Goal: Transaction & Acquisition: Purchase product/service

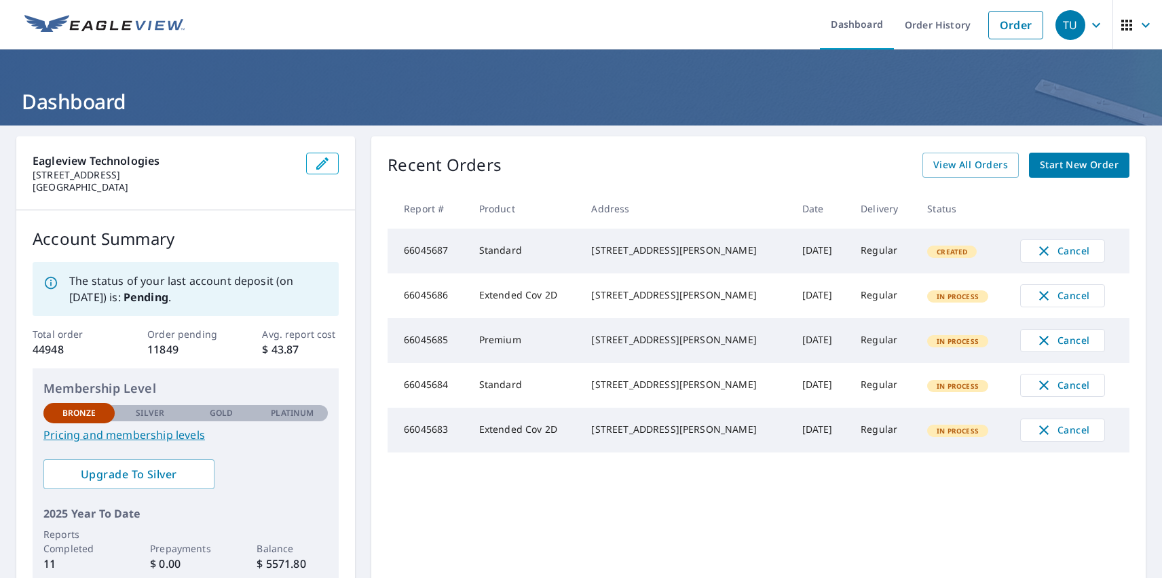
click at [1060, 24] on div "TU" at bounding box center [1070, 25] width 30 height 30
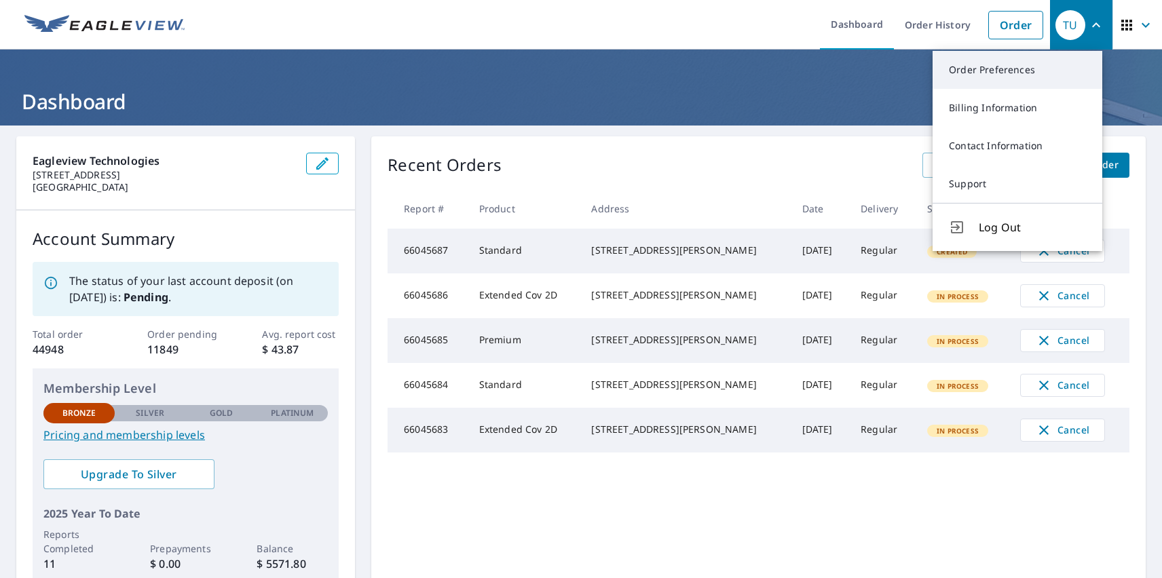
click at [1017, 70] on link "Order Preferences" at bounding box center [1017, 70] width 170 height 38
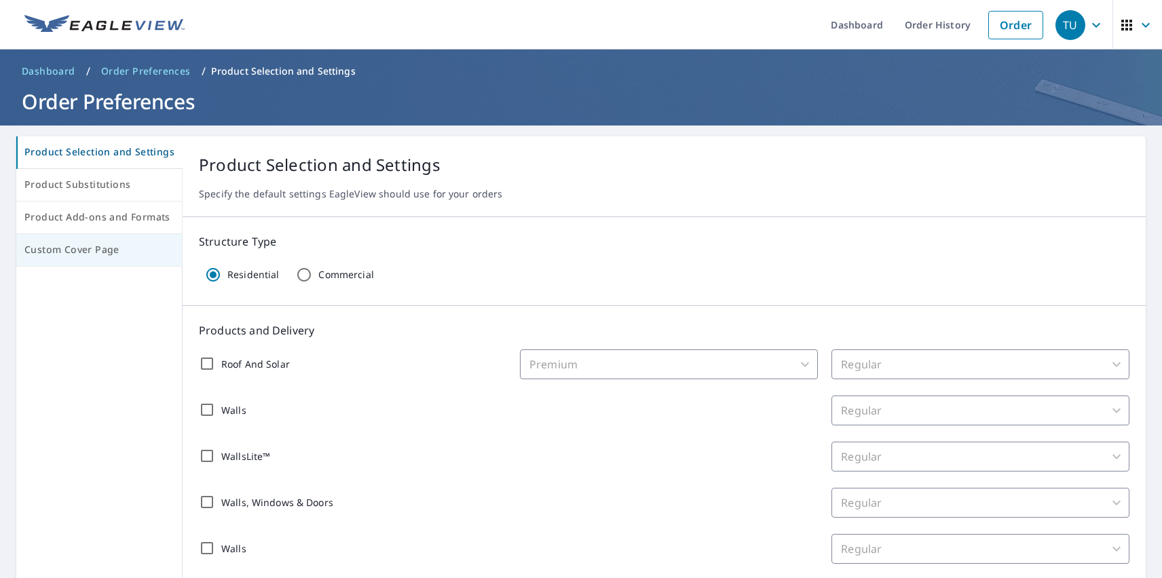
click at [97, 250] on span "Custom Cover Page" at bounding box center [98, 250] width 149 height 17
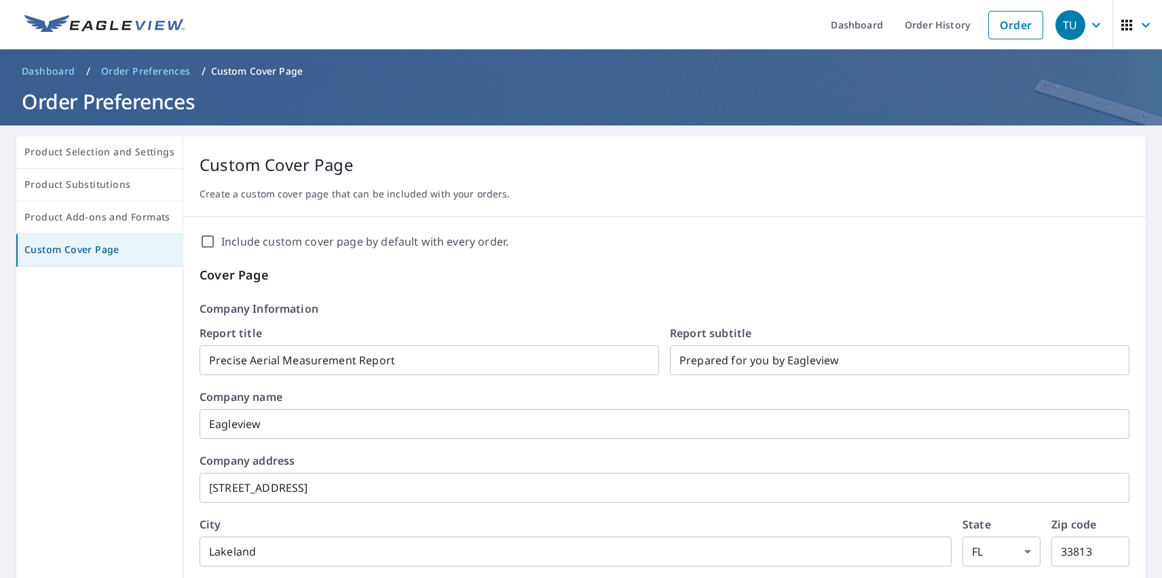
scroll to position [233, 0]
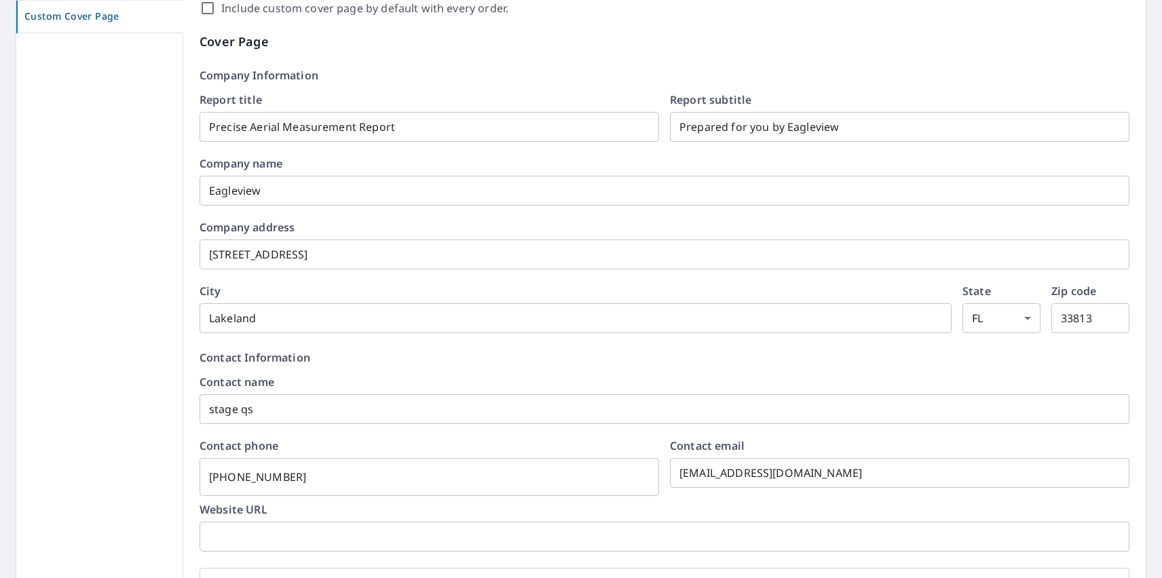
click at [360, 8] on label "Include custom cover page by default with every order." at bounding box center [364, 8] width 287 height 16
click at [216, 8] on input "Include custom cover page by default with every order." at bounding box center [208, 8] width 16 height 16
checkbox input "true"
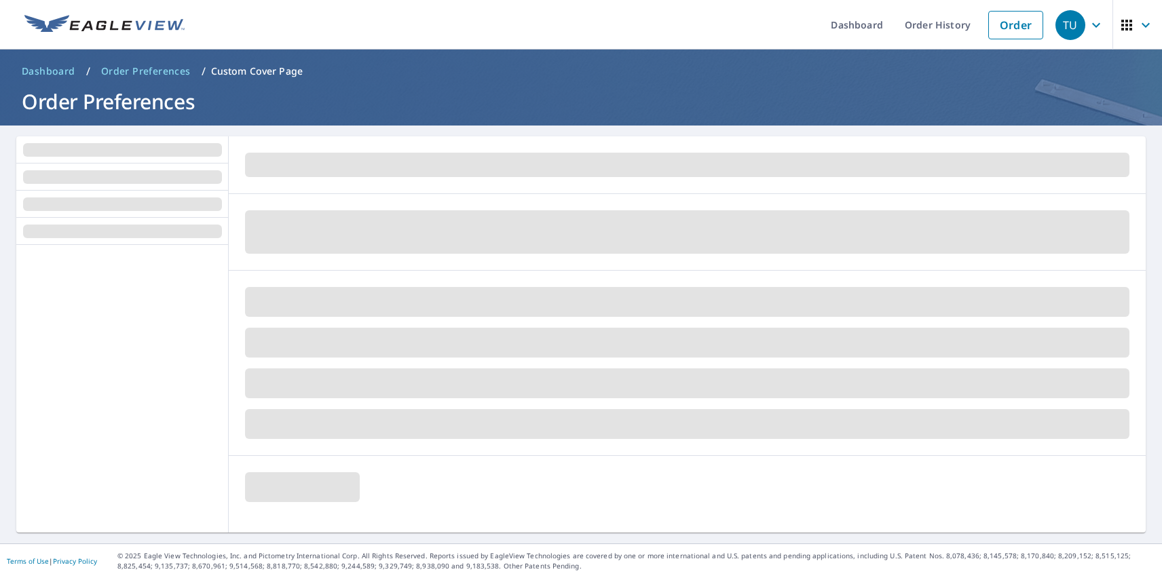
scroll to position [0, 0]
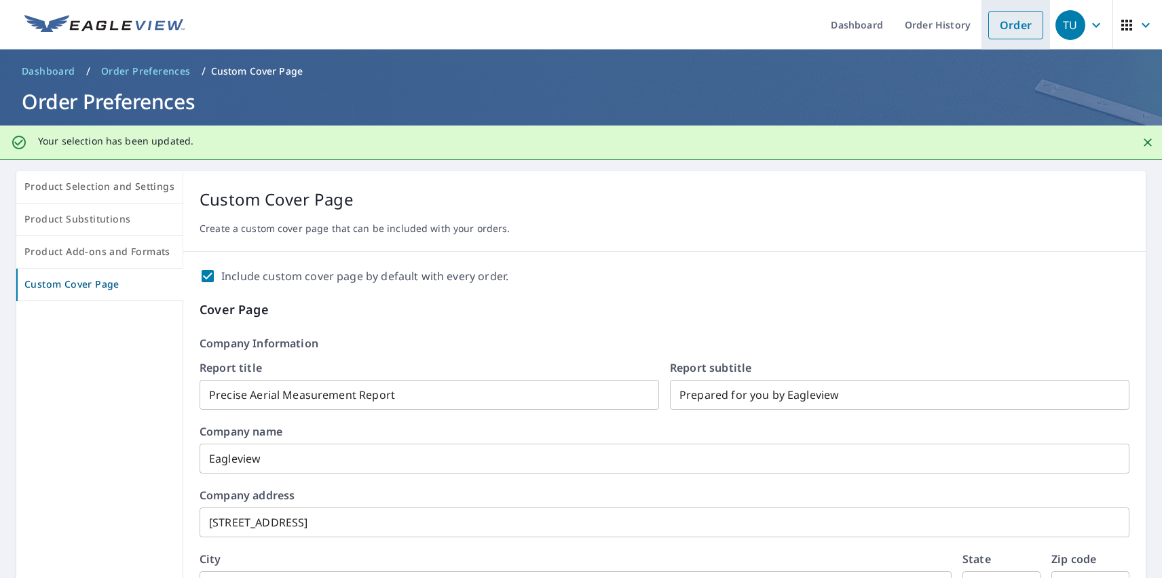
click at [1005, 24] on link "Order" at bounding box center [1015, 25] width 55 height 29
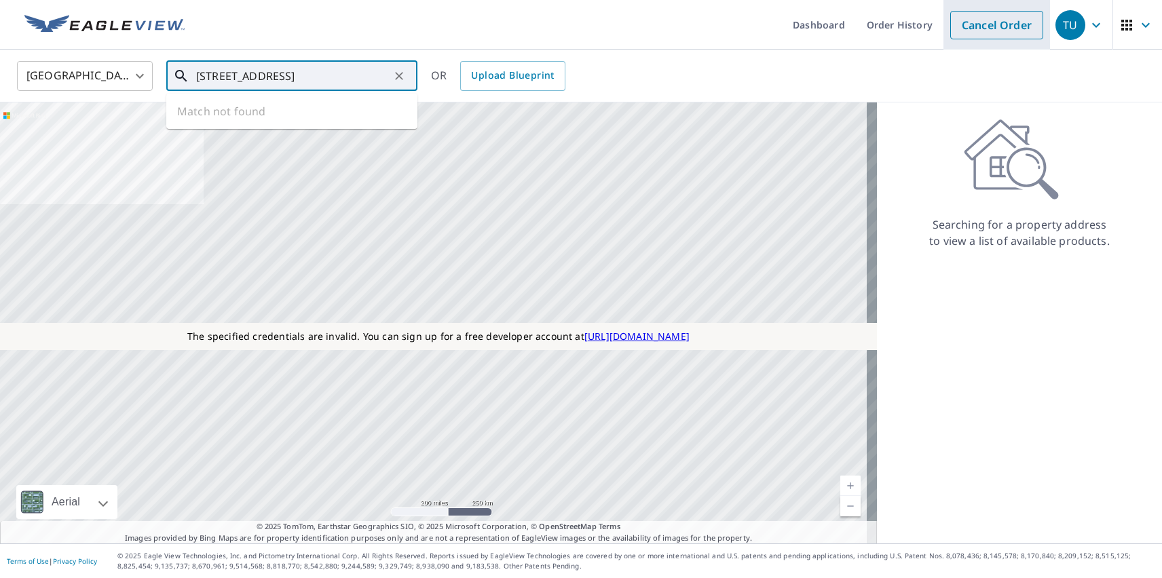
type input "[STREET_ADDRESS]"
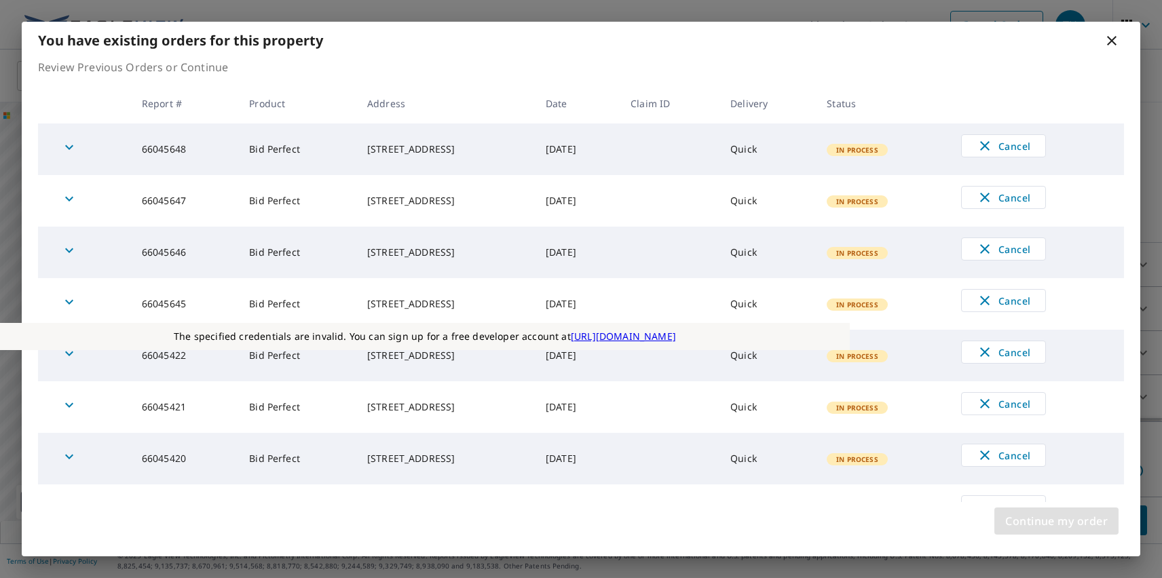
click at [1056, 521] on span "Continue my order" at bounding box center [1056, 521] width 102 height 19
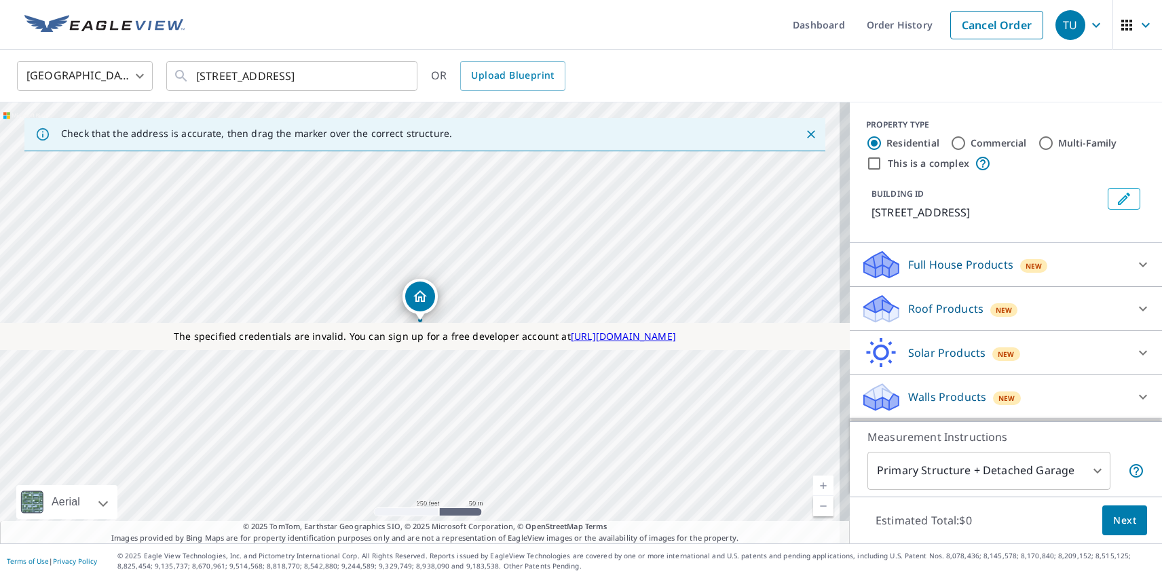
click at [934, 309] on p "Roof Products" at bounding box center [945, 309] width 75 height 16
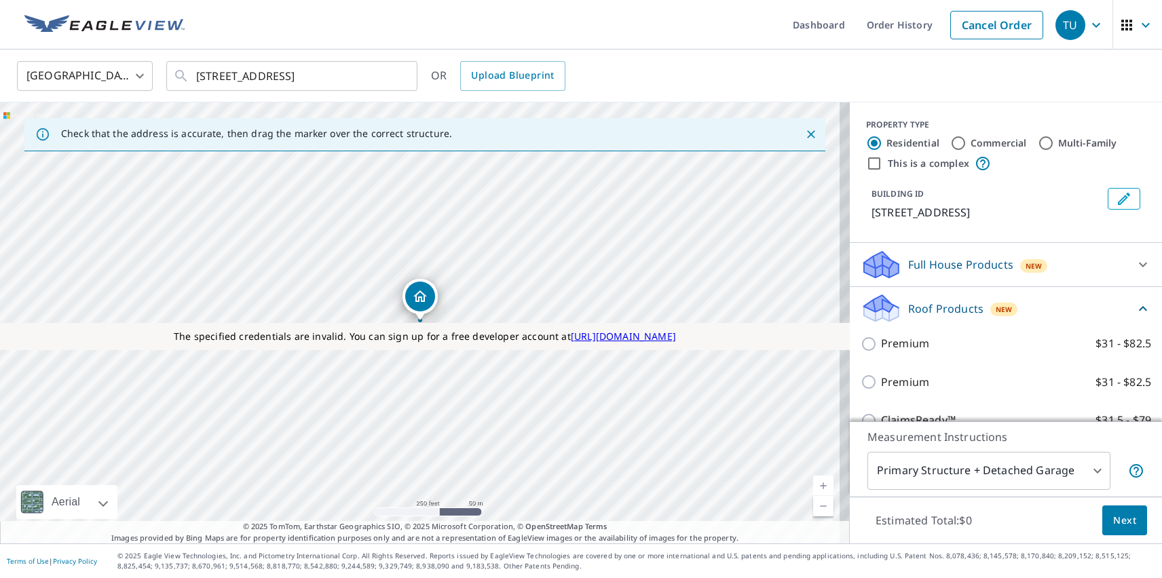
checkbox input "true"
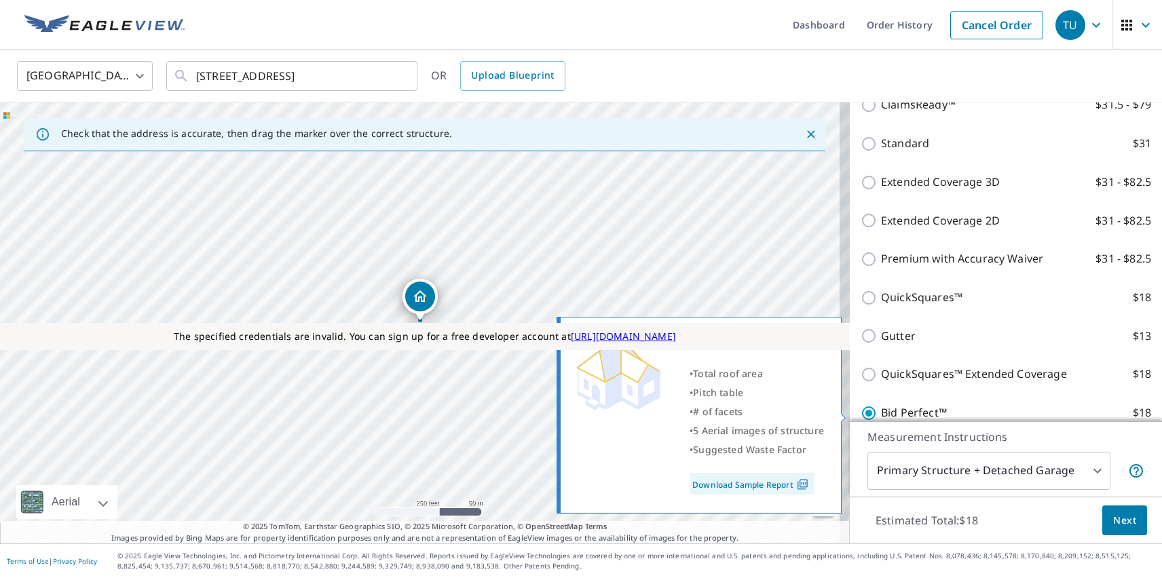
click at [1114, 520] on span "Next" at bounding box center [1124, 520] width 23 height 17
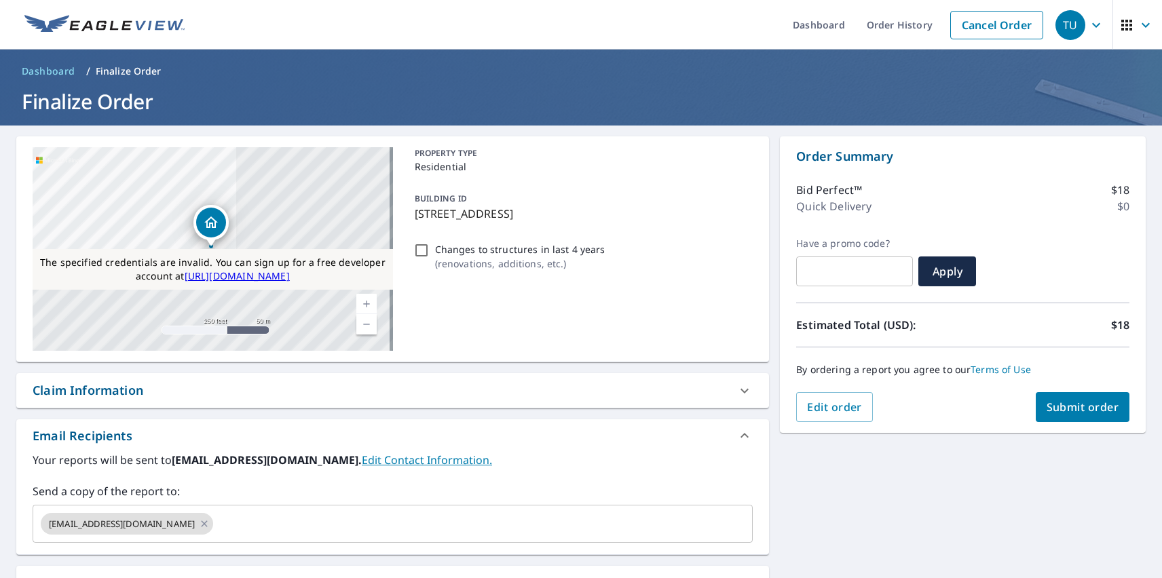
click at [131, 576] on div "Substitutions and Customization" at bounding box center [130, 583] width 195 height 18
click at [1071, 407] on span "Submit order" at bounding box center [1082, 407] width 73 height 15
checkbox input "true"
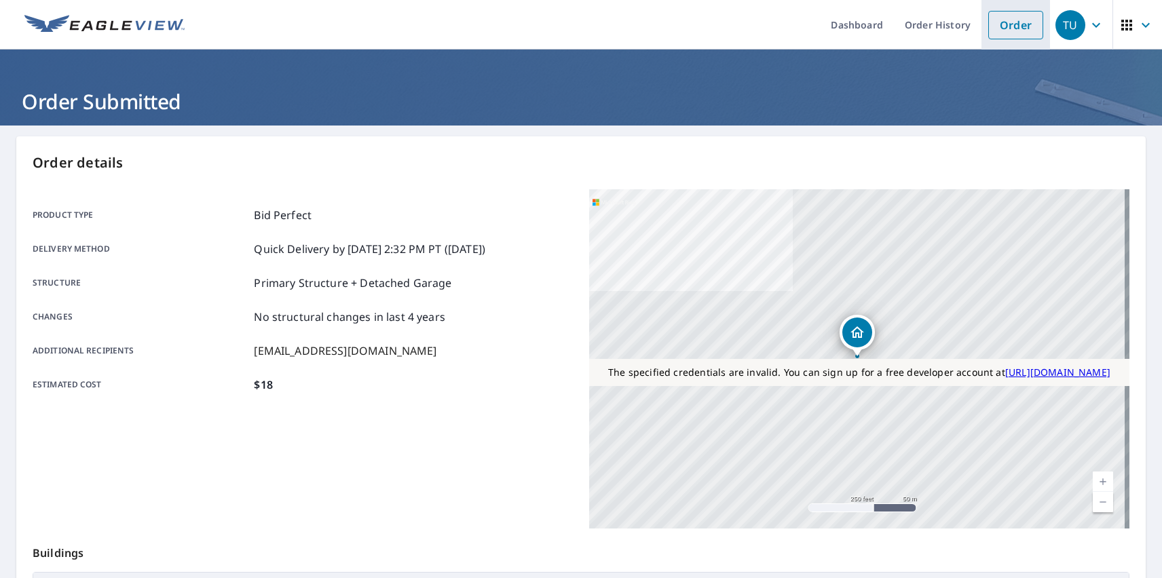
click at [1005, 24] on link "Order" at bounding box center [1015, 25] width 55 height 29
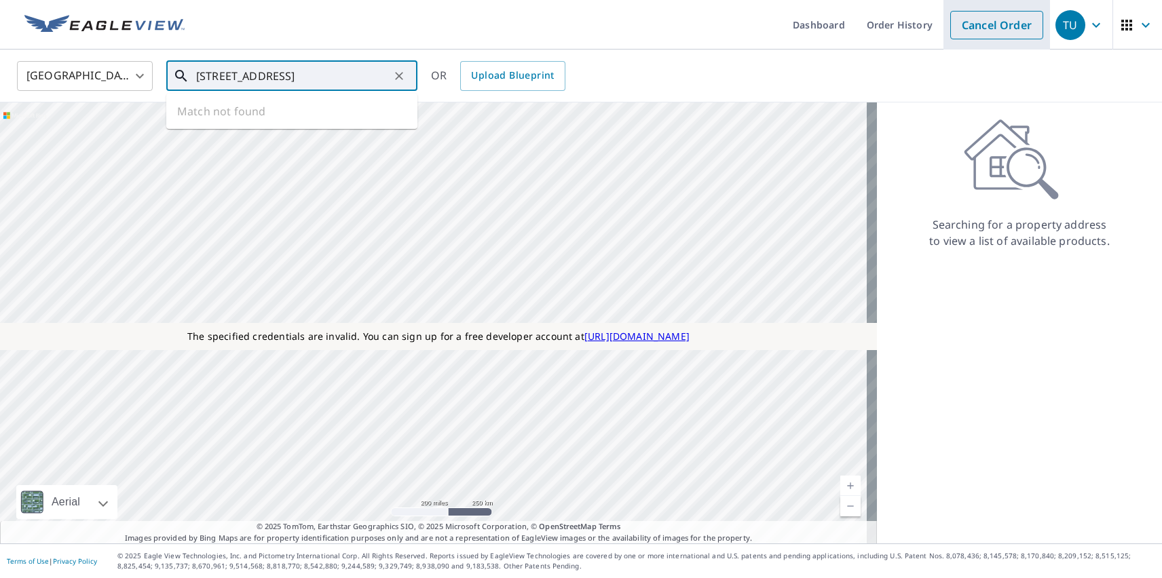
type input "[STREET_ADDRESS]"
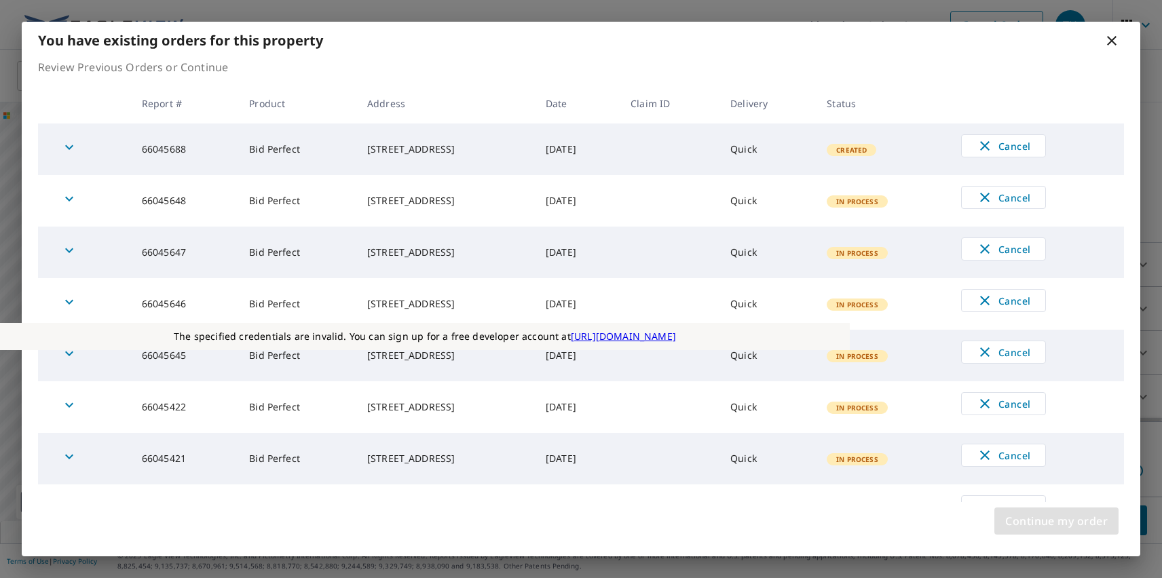
click at [1056, 521] on span "Continue my order" at bounding box center [1056, 521] width 102 height 19
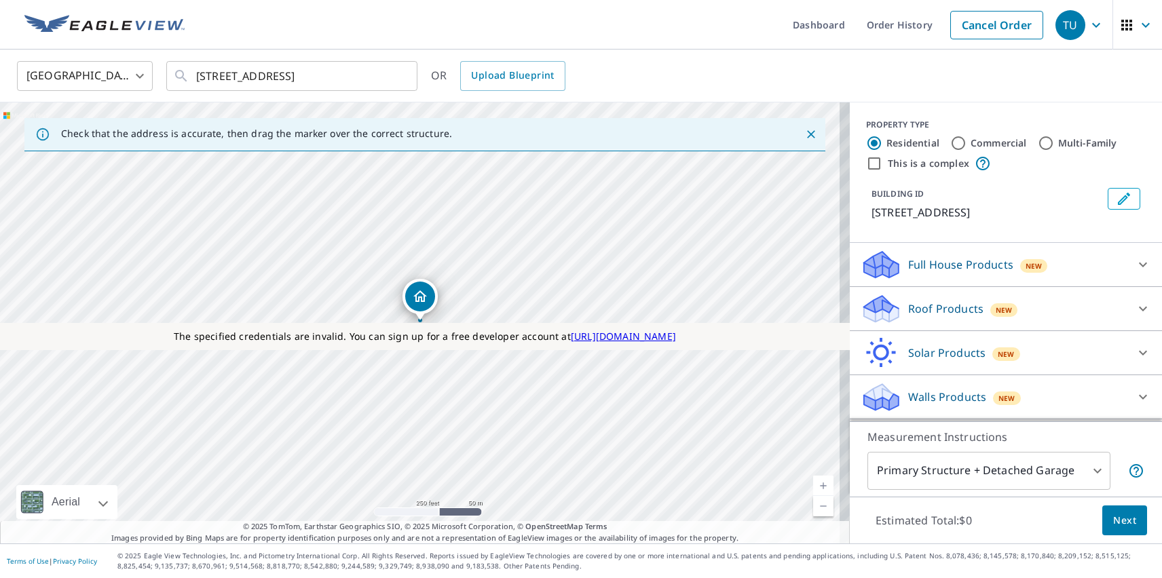
click at [934, 309] on p "Roof Products" at bounding box center [945, 309] width 75 height 16
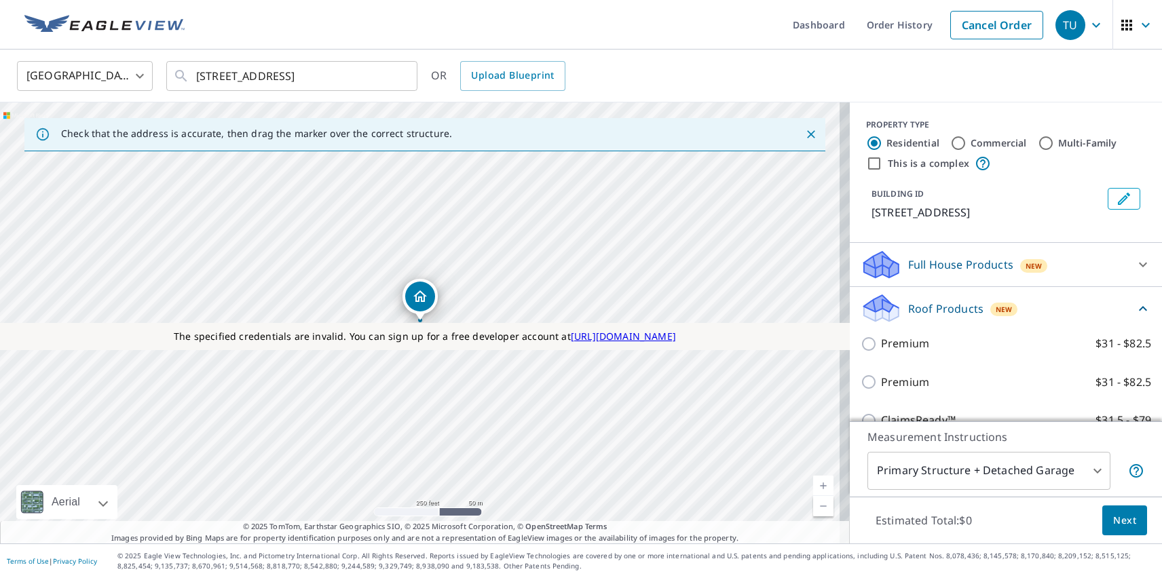
checkbox input "true"
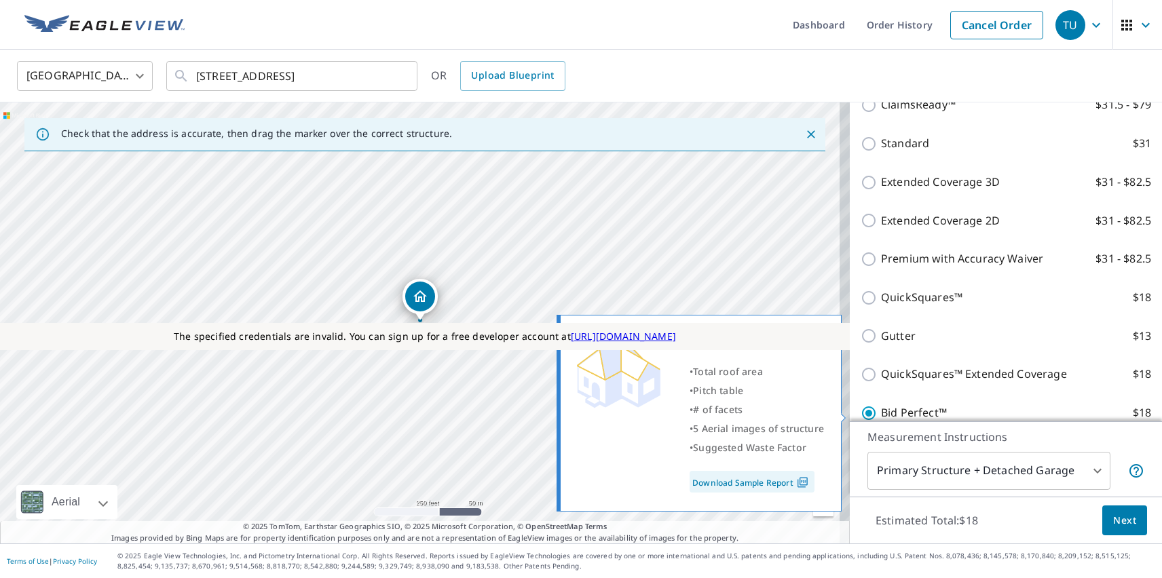
click at [1114, 520] on span "Next" at bounding box center [1124, 520] width 23 height 17
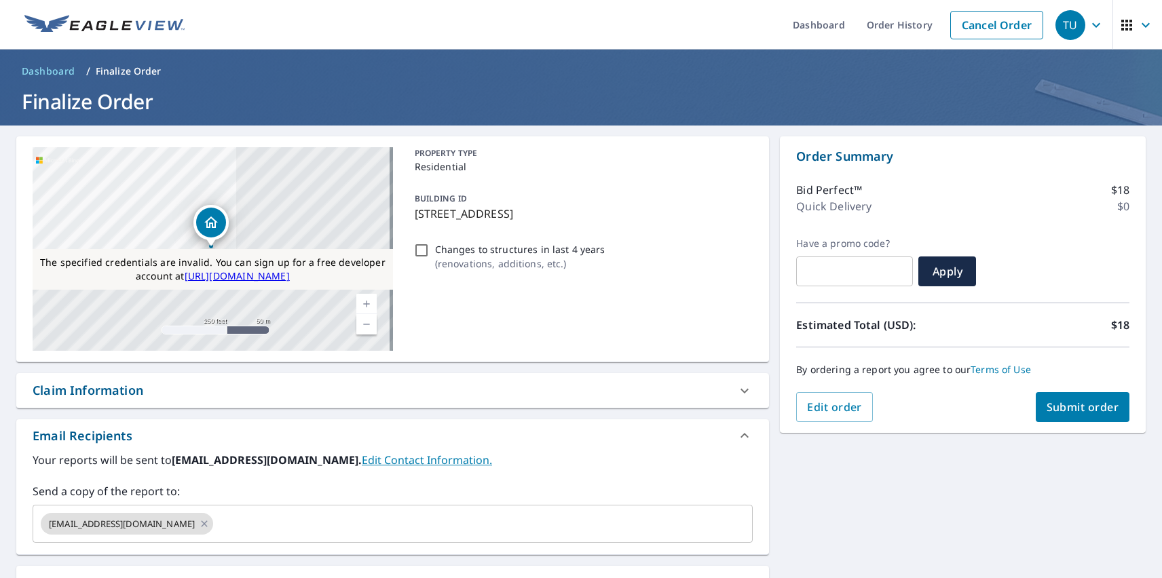
click at [131, 576] on div "Substitutions and Customization" at bounding box center [130, 583] width 195 height 18
checkbox input "false"
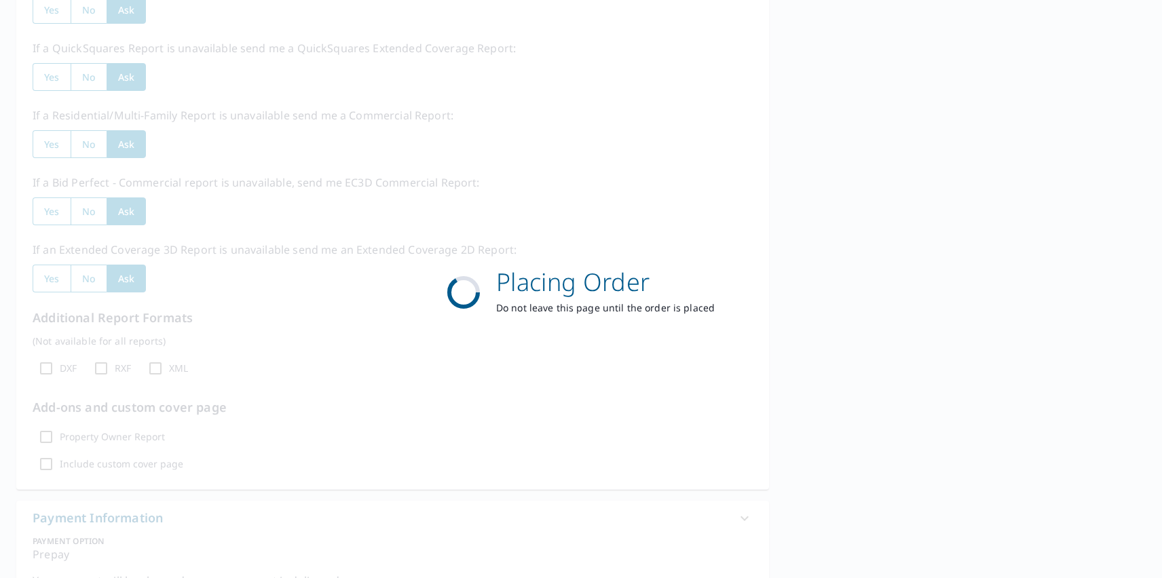
scroll to position [392, 0]
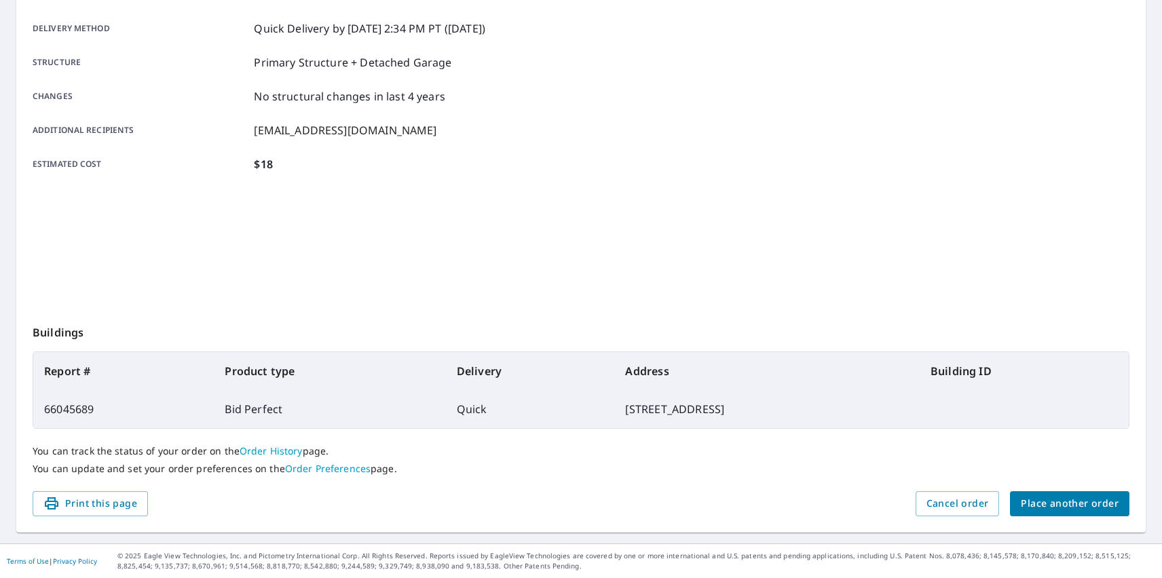
scroll to position [221, 0]
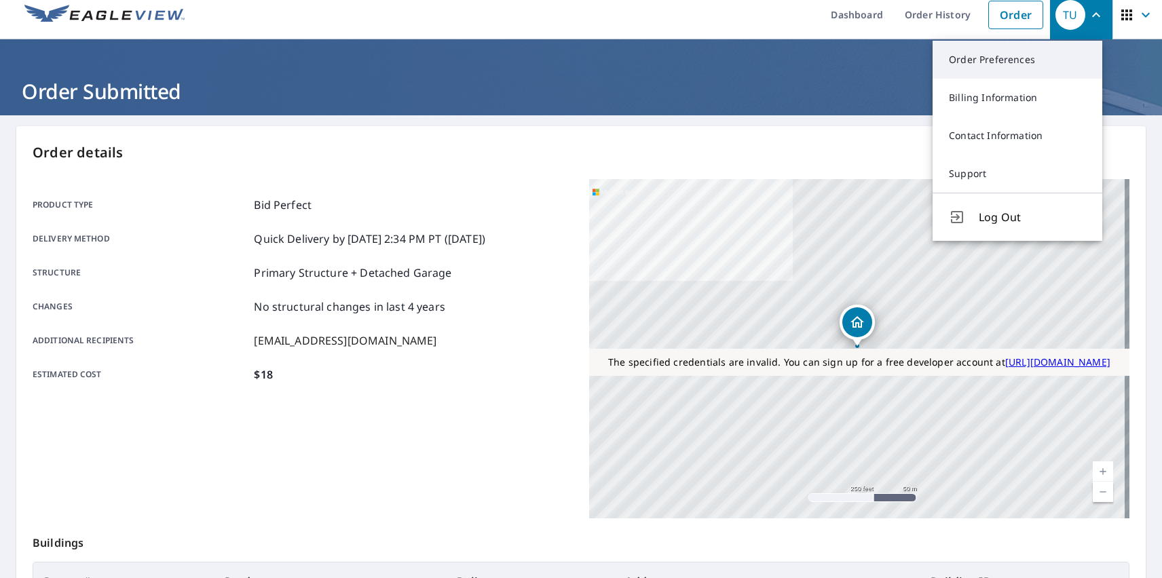
click at [1017, 60] on link "Order Preferences" at bounding box center [1017, 60] width 170 height 38
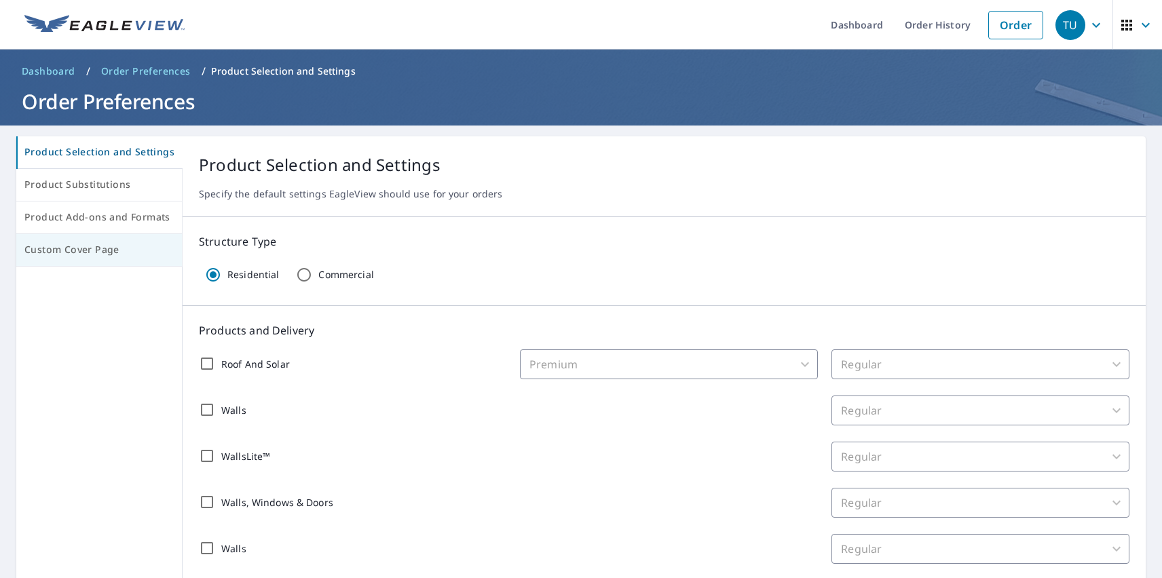
click at [97, 250] on span "Custom Cover Page" at bounding box center [98, 250] width 149 height 17
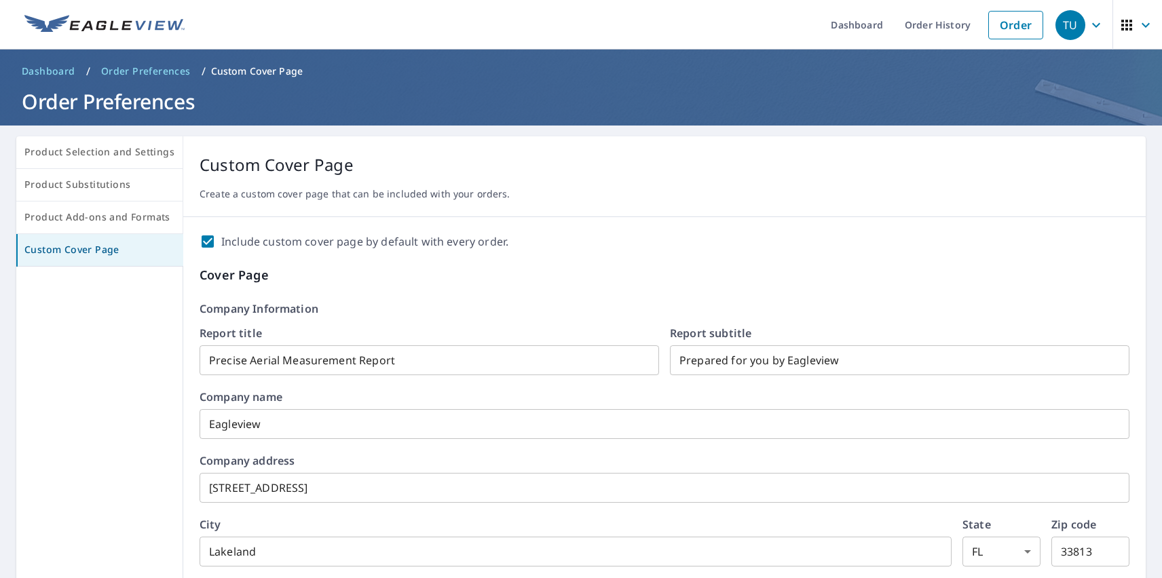
scroll to position [233, 0]
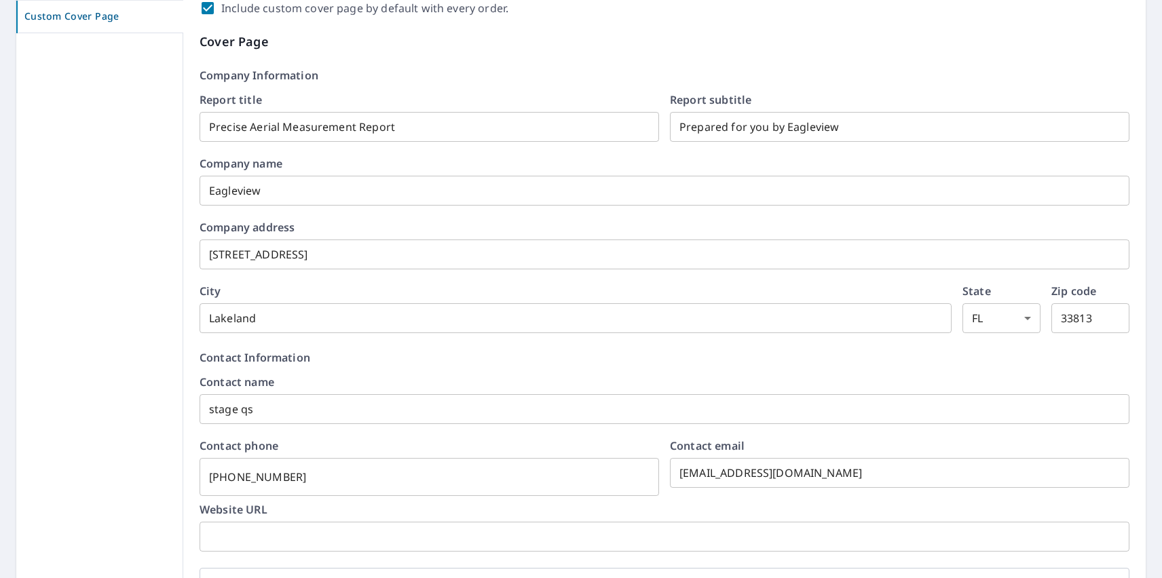
click at [360, 8] on label "Include custom cover page by default with every order." at bounding box center [364, 8] width 287 height 16
click at [216, 8] on input "Include custom cover page by default with every order." at bounding box center [208, 8] width 16 height 16
checkbox input "false"
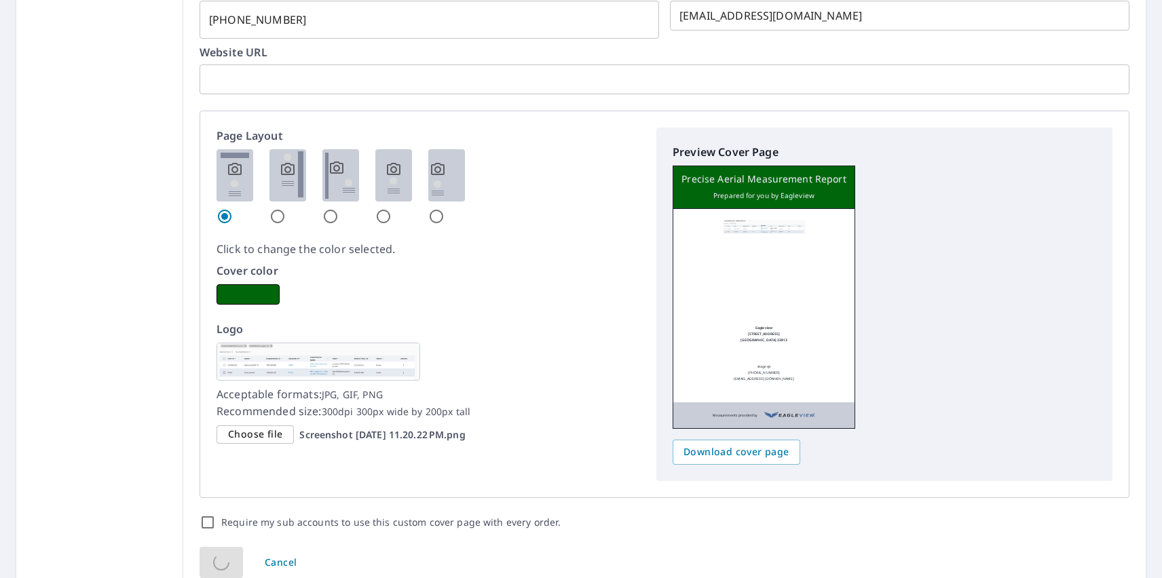
scroll to position [0, 0]
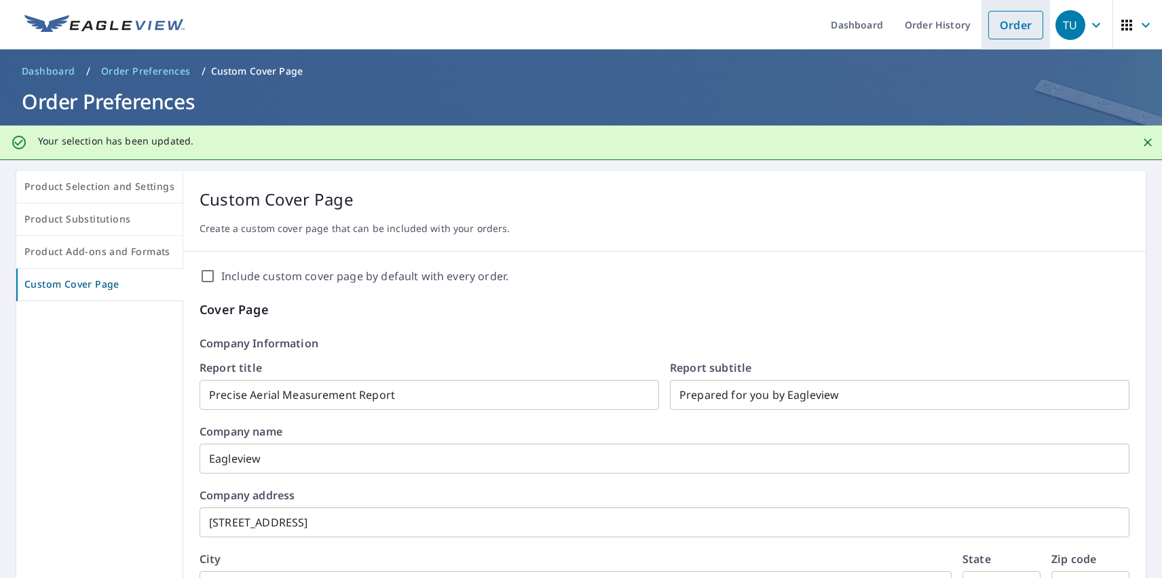
click at [1005, 24] on link "Order" at bounding box center [1015, 25] width 55 height 29
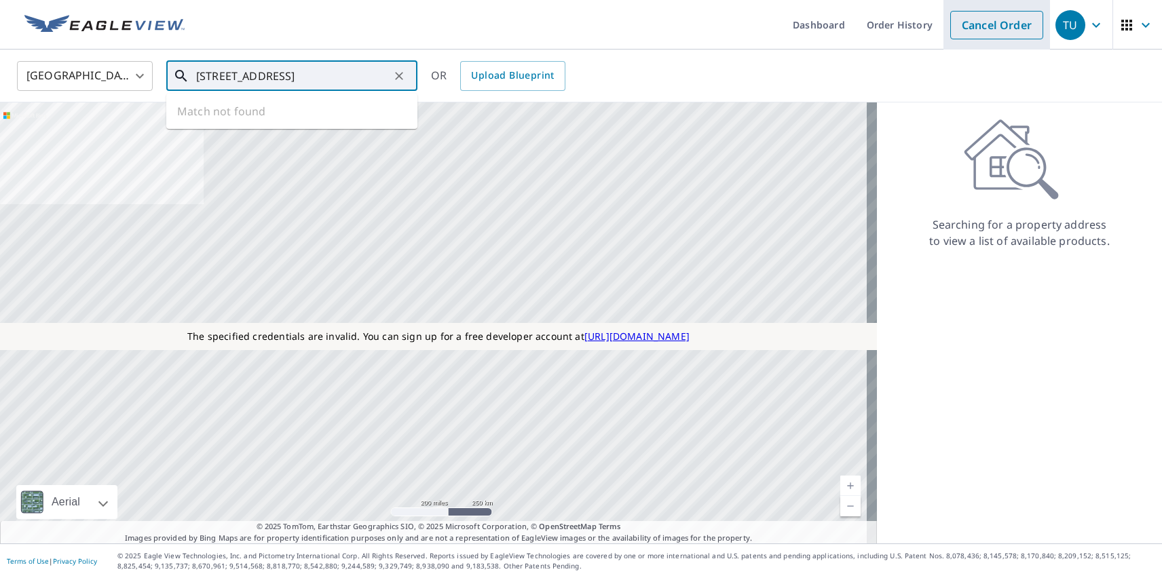
type input "[STREET_ADDRESS]"
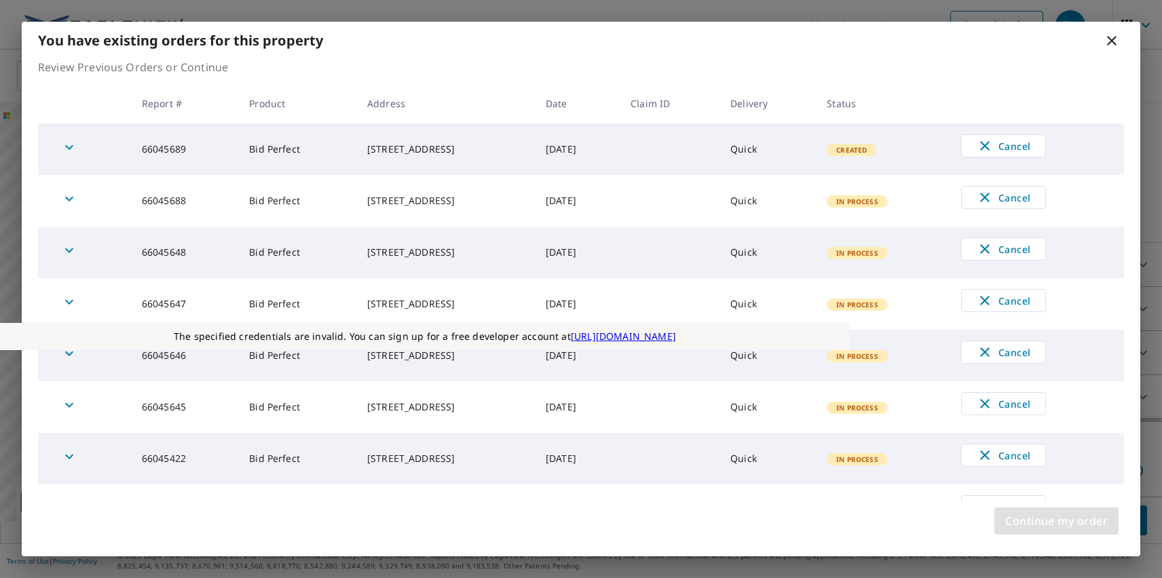
click at [1056, 521] on span "Continue my order" at bounding box center [1056, 521] width 102 height 19
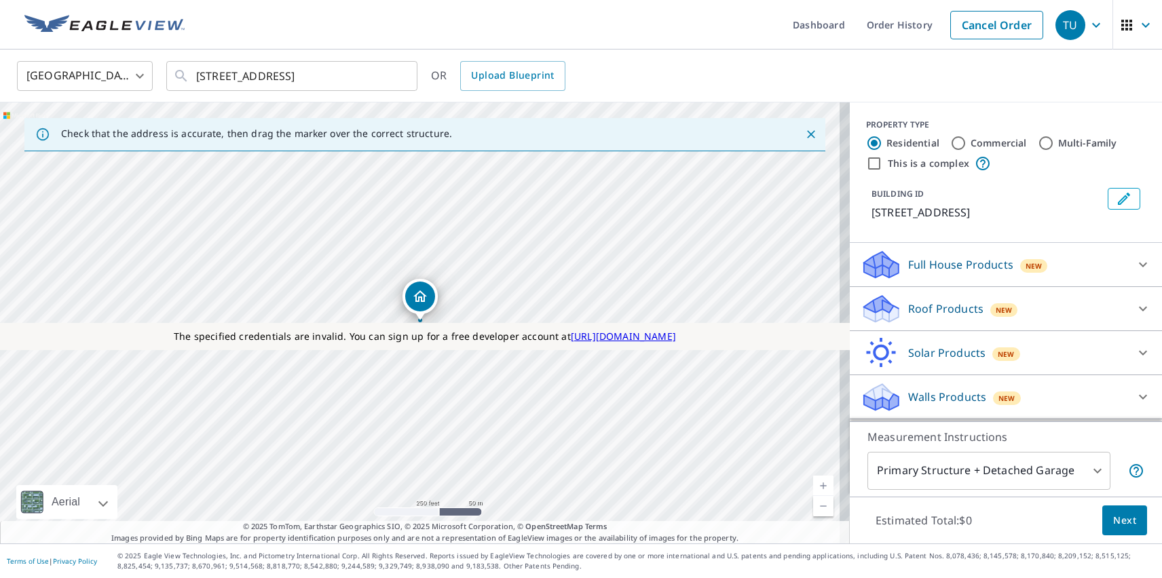
click at [934, 309] on p "Roof Products" at bounding box center [945, 309] width 75 height 16
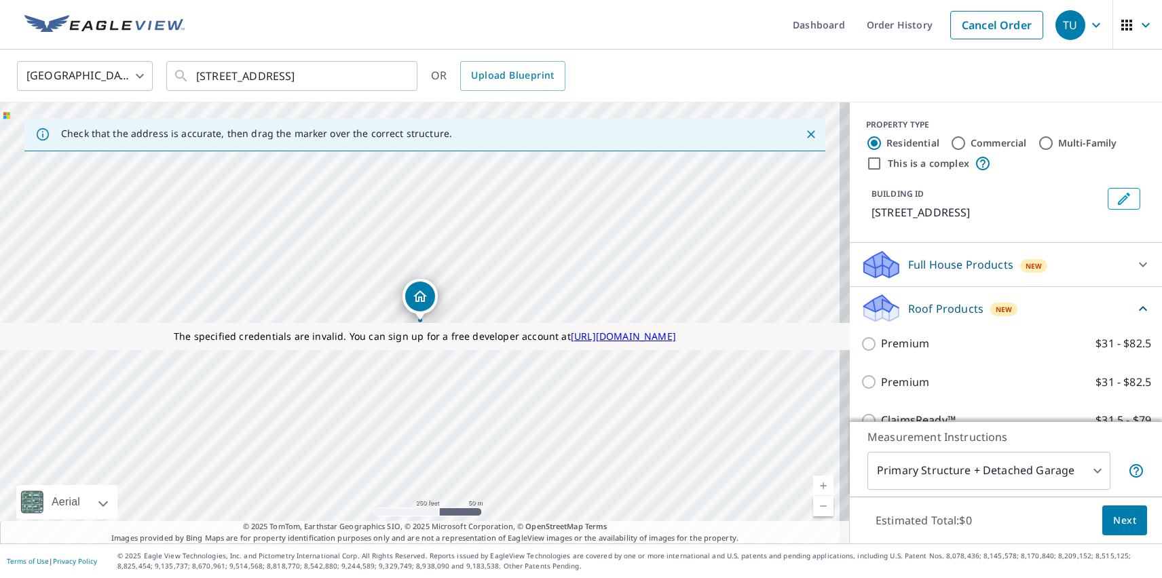
checkbox input "true"
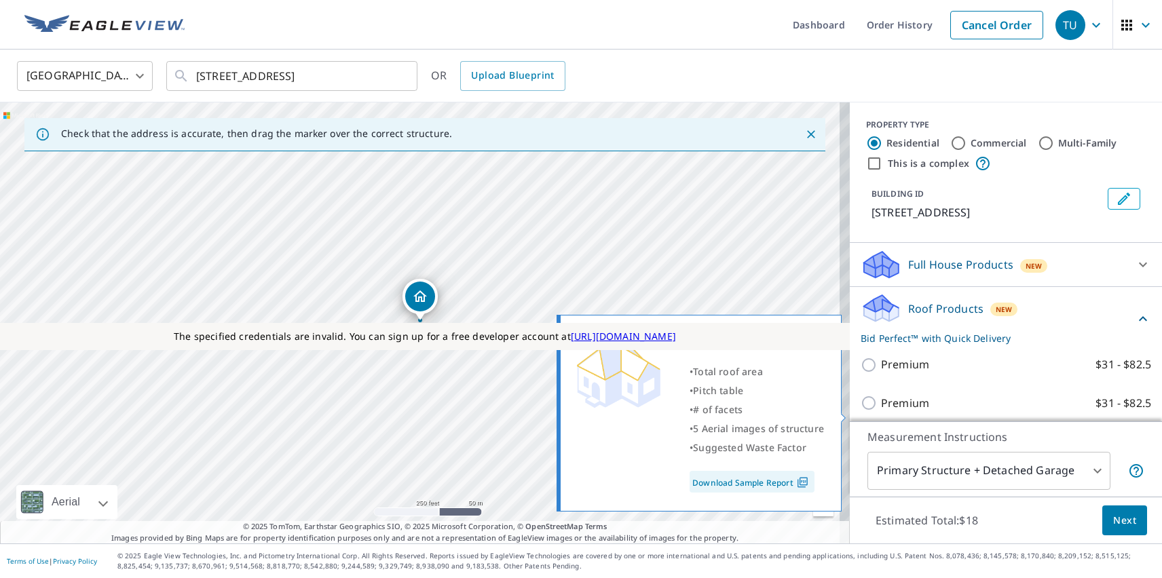
scroll to position [337, 0]
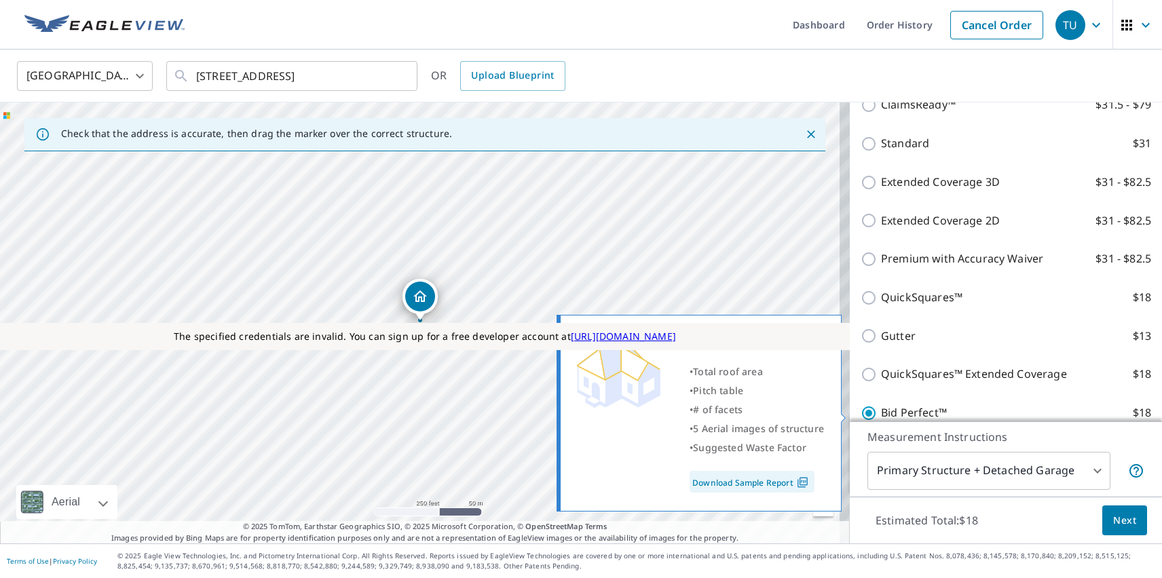
click at [1114, 520] on span "Next" at bounding box center [1124, 520] width 23 height 17
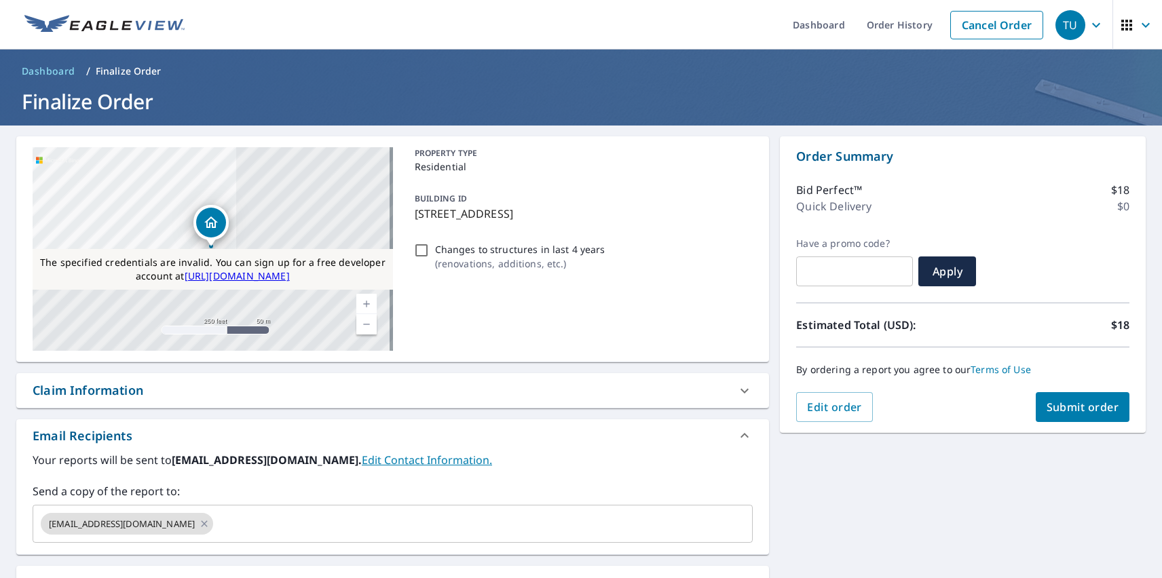
click at [131, 576] on div "Substitutions and Customization" at bounding box center [130, 583] width 195 height 18
click at [1071, 407] on span "Submit order" at bounding box center [1082, 407] width 73 height 15
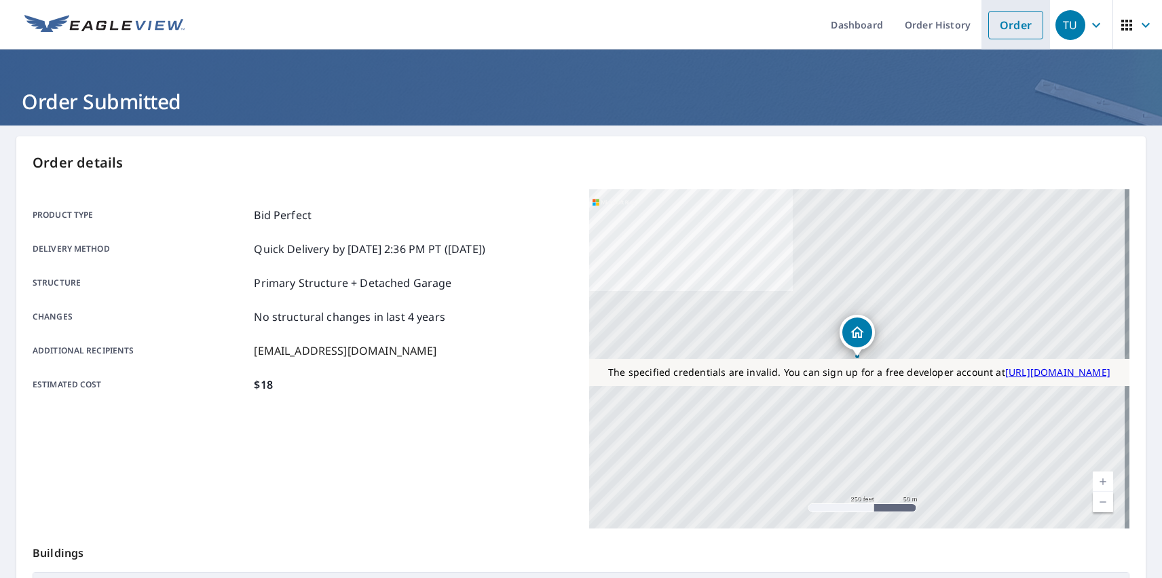
click at [1005, 24] on link "Order" at bounding box center [1015, 25] width 55 height 29
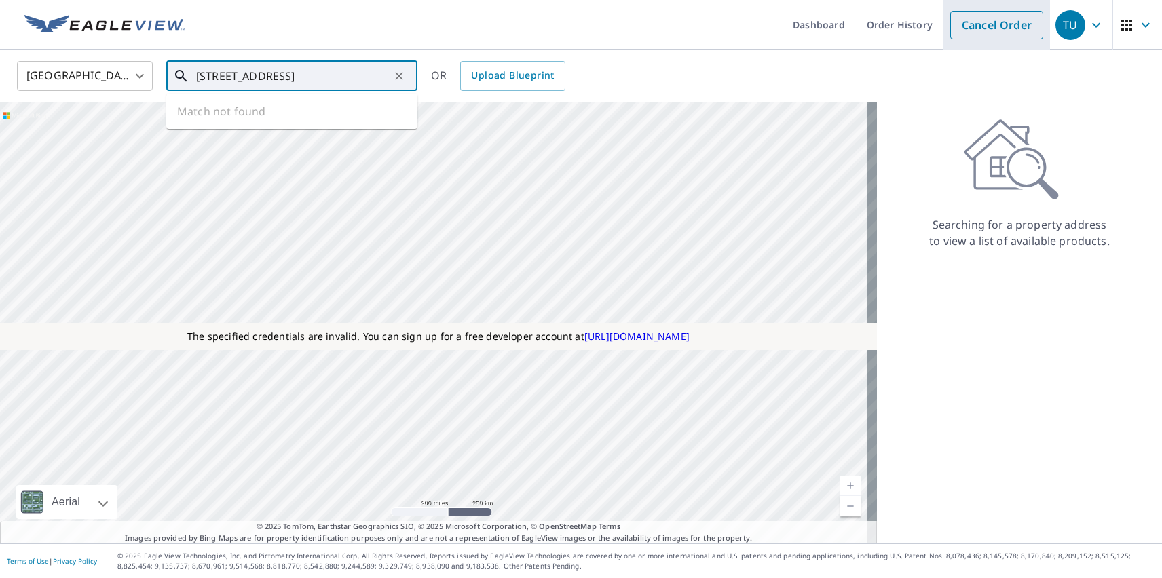
type input "[STREET_ADDRESS]"
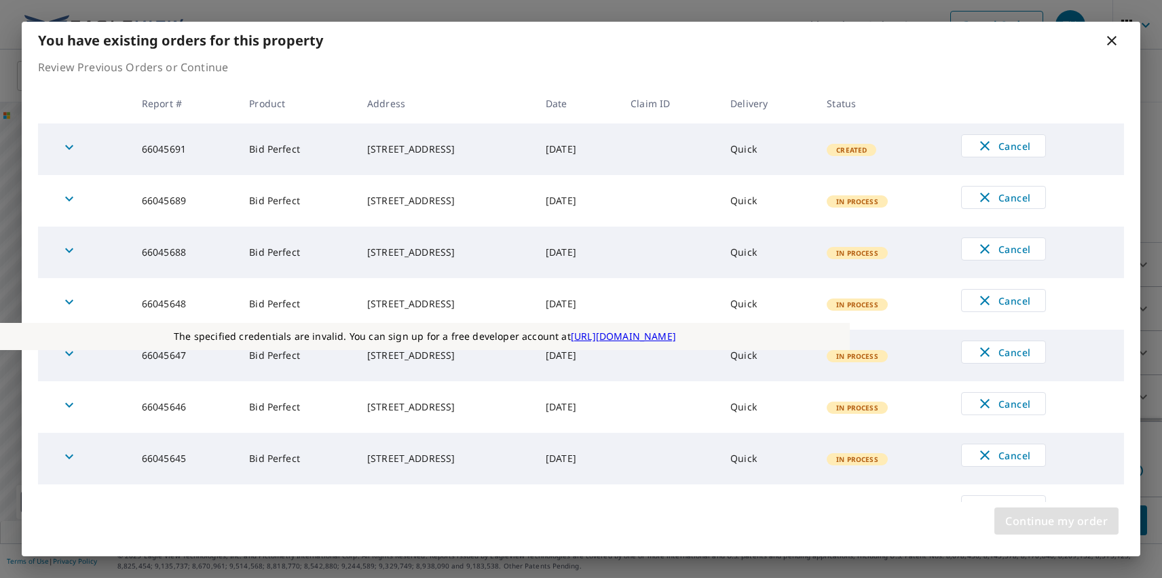
click at [1056, 521] on span "Continue my order" at bounding box center [1056, 521] width 102 height 19
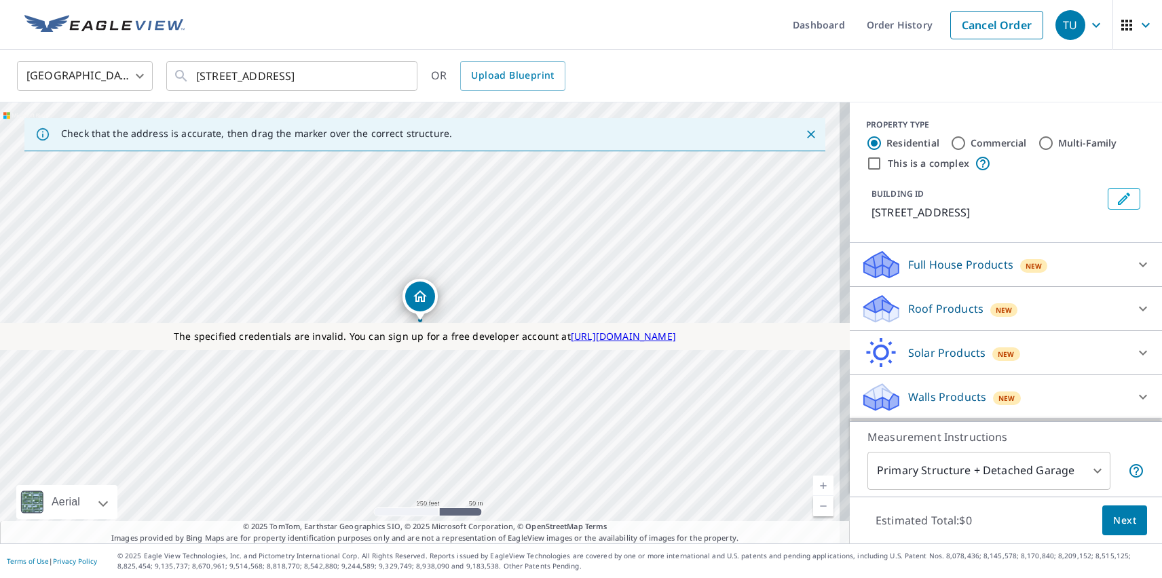
click at [934, 309] on p "Roof Products" at bounding box center [945, 309] width 75 height 16
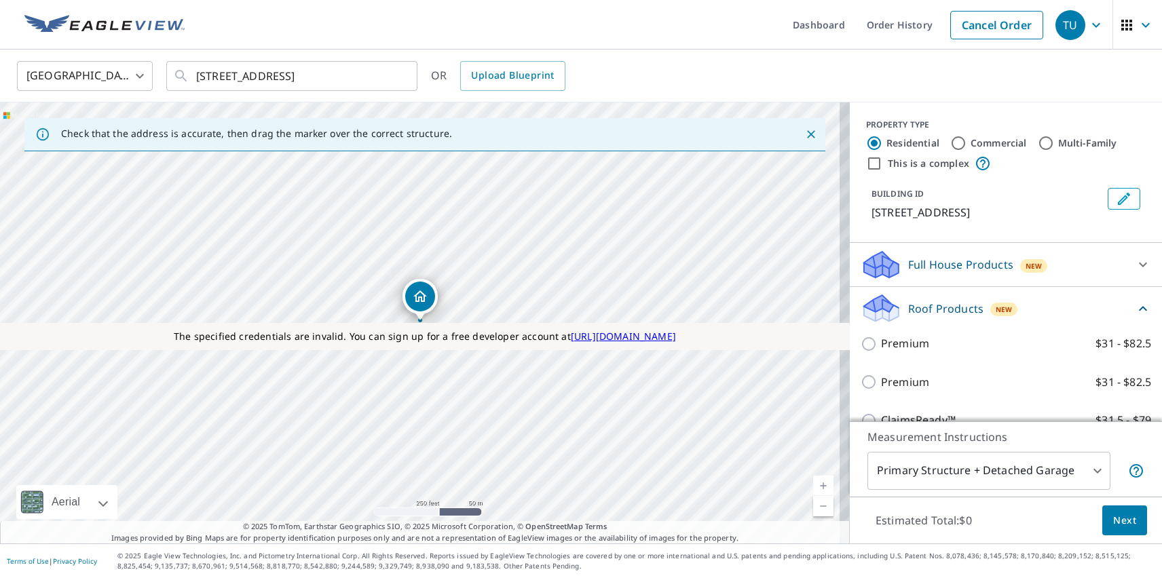
checkbox input "true"
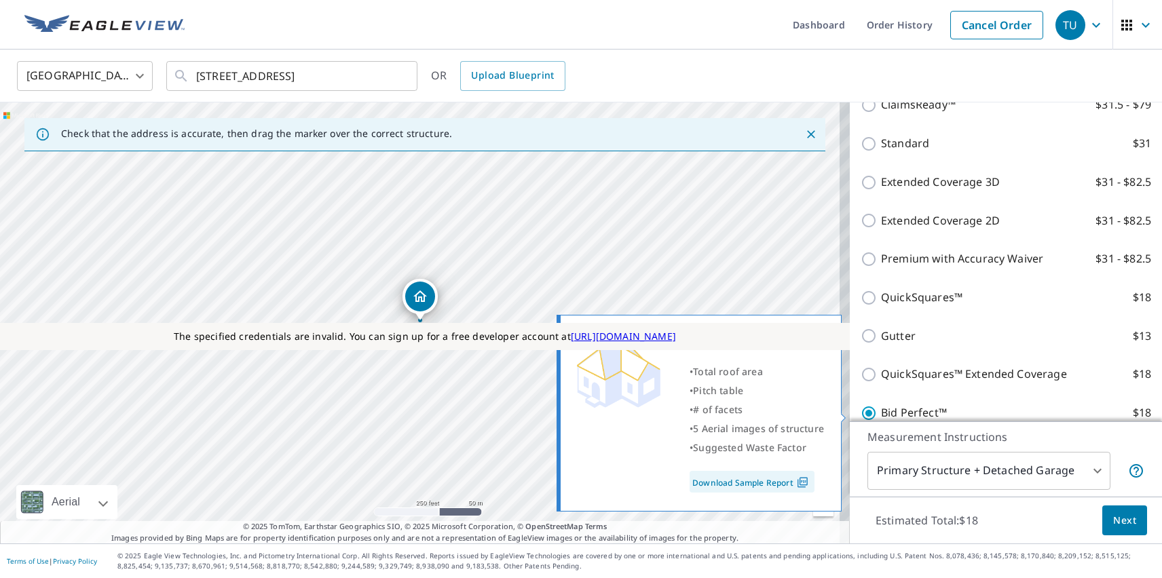
click at [1114, 520] on span "Next" at bounding box center [1124, 520] width 23 height 17
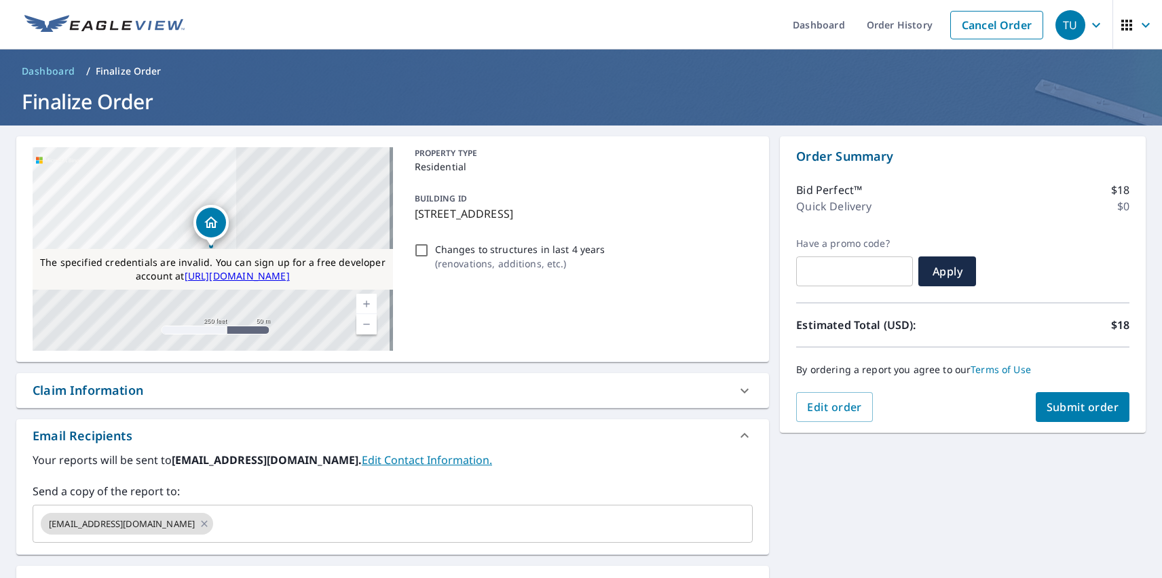
click at [131, 576] on div "Substitutions and Customization" at bounding box center [130, 583] width 195 height 18
checkbox input "true"
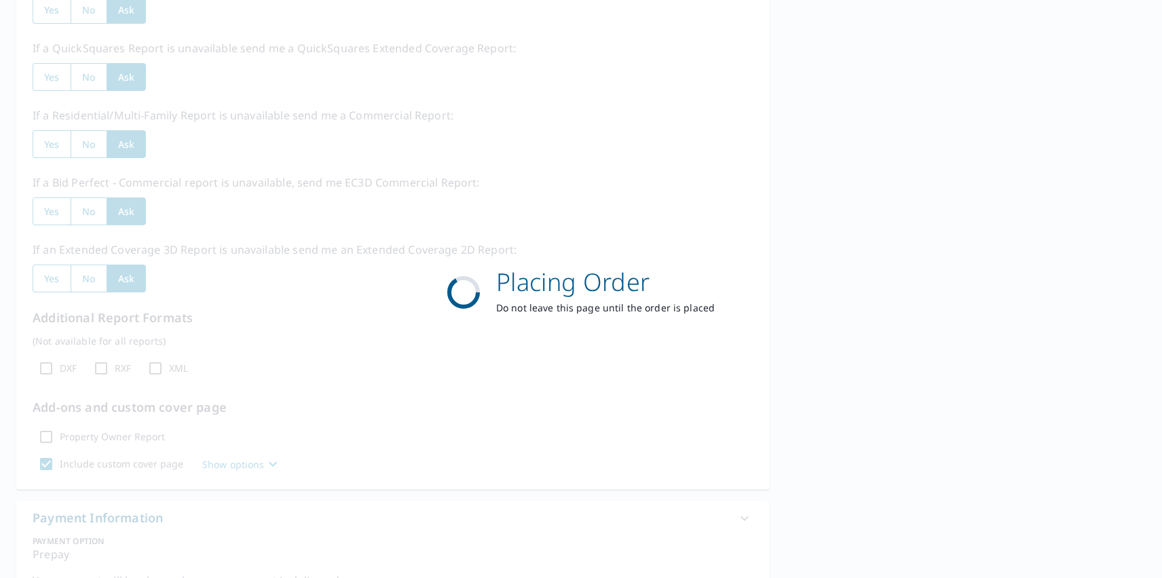
scroll to position [392, 0]
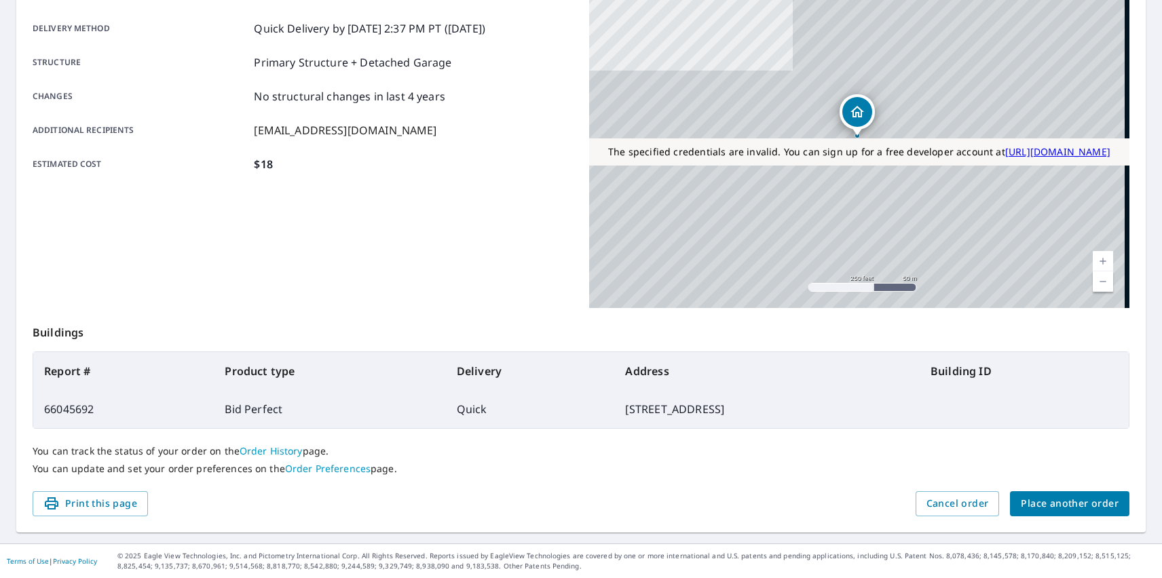
scroll to position [221, 0]
